Goal: Task Accomplishment & Management: Manage account settings

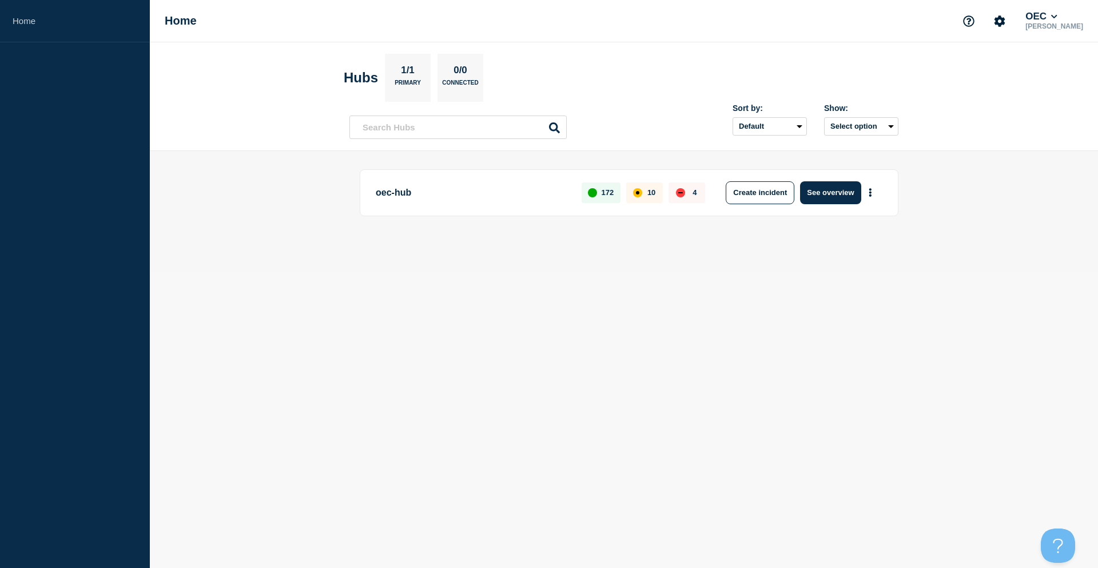
click at [644, 375] on body "Home Home OEC [PERSON_NAME] Hubs 1/1 Primary 0/0 Connected Sort by: Default Las…" at bounding box center [549, 284] width 1098 height 568
click at [994, 22] on icon "Account settings" at bounding box center [999, 20] width 11 height 11
click at [989, 71] on link "Team Members" at bounding box center [991, 68] width 59 height 10
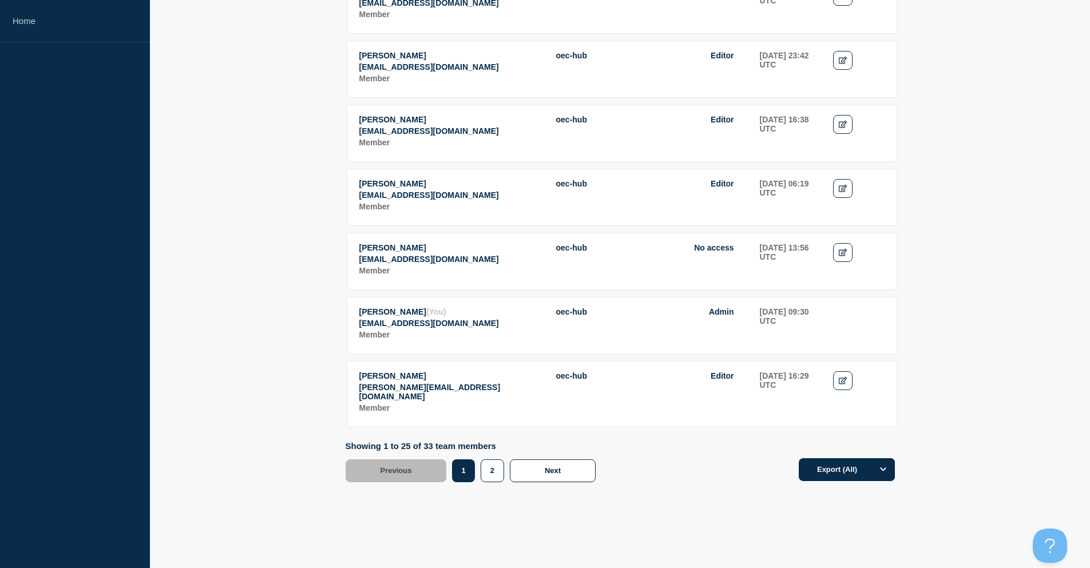
scroll to position [1430, 0]
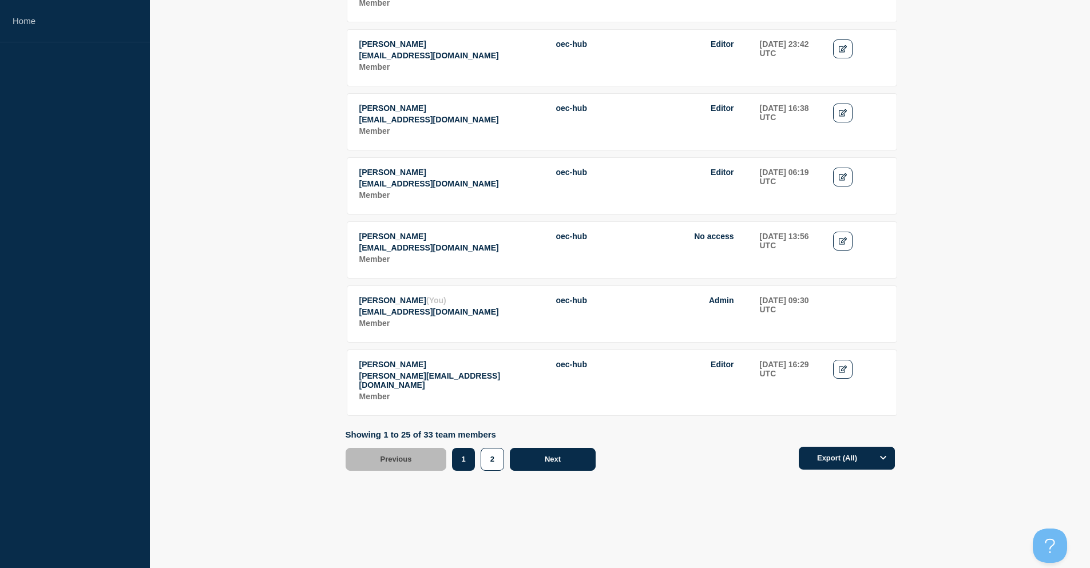
click at [574, 471] on button "Next" at bounding box center [553, 459] width 86 height 23
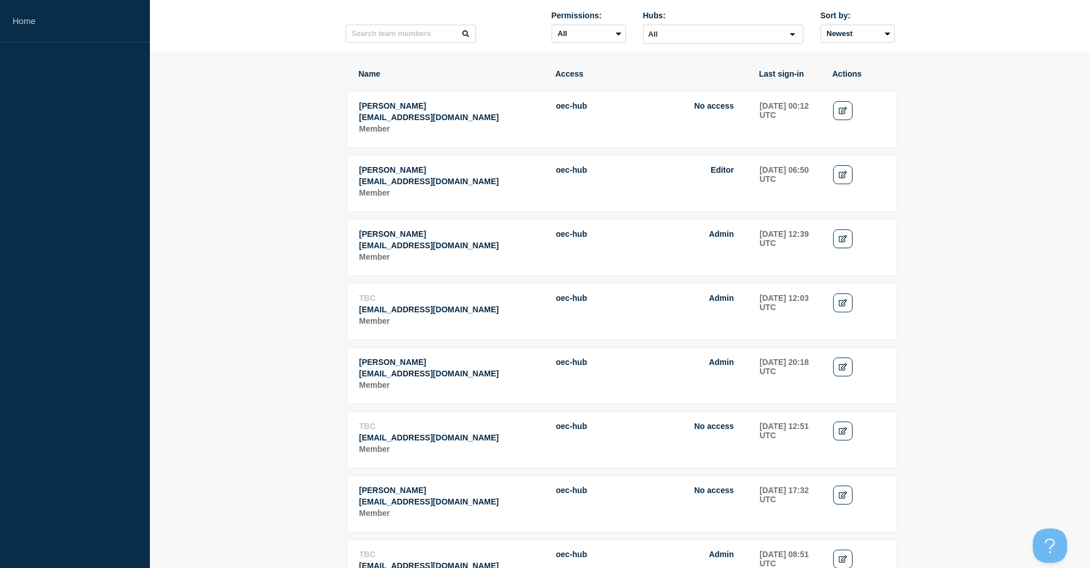
scroll to position [85, 0]
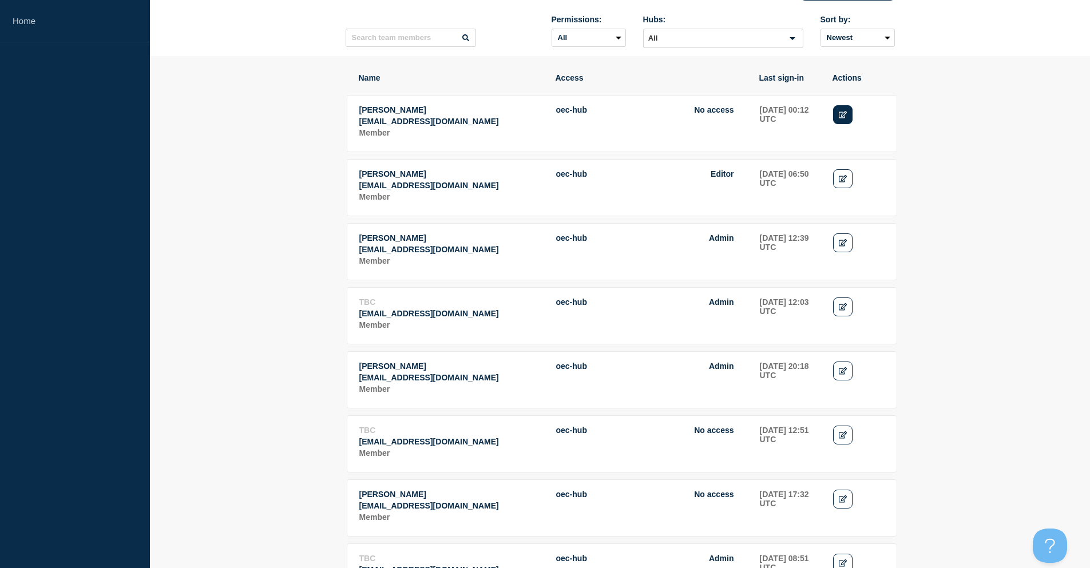
click at [845, 114] on icon "Edit" at bounding box center [843, 114] width 9 height 7
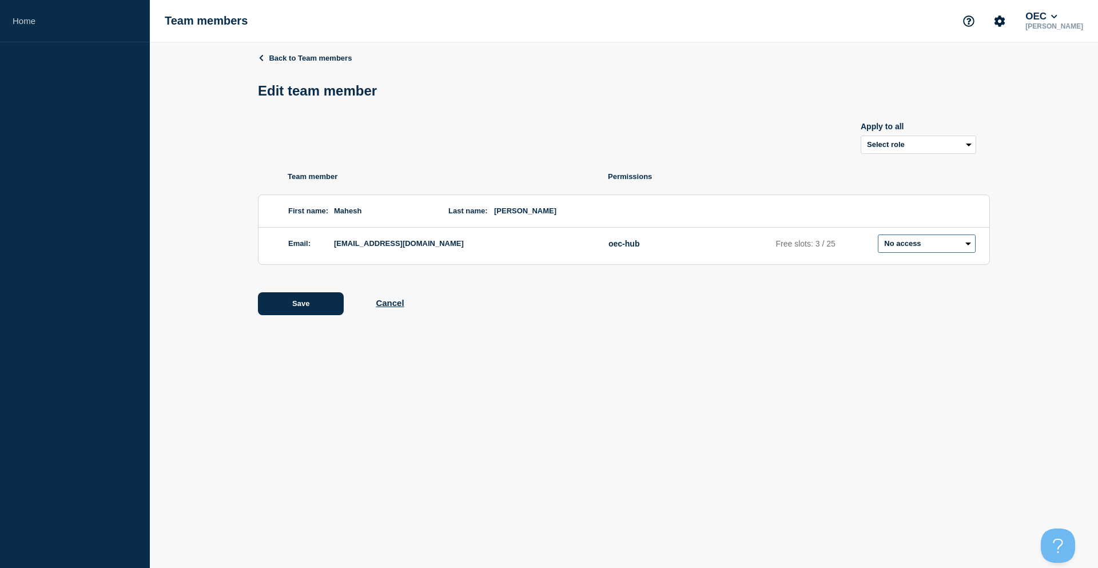
click at [947, 249] on select "Admin Manager Editor No access" at bounding box center [927, 244] width 98 height 18
click at [1045, 234] on div "Back to Team members Edit team member Apply to all Select role Admin Manager Ed…" at bounding box center [624, 192] width 948 height 300
